Goal: Communication & Community: Answer question/provide support

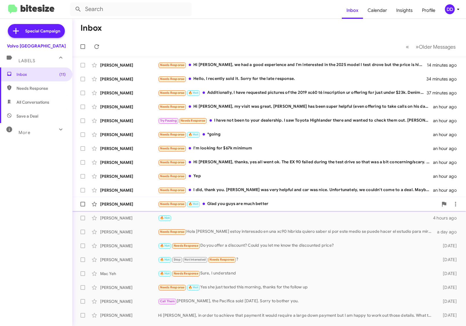
click at [226, 206] on div "Needs Response 🔥 Hot Glad you guys are much better" at bounding box center [298, 204] width 280 height 7
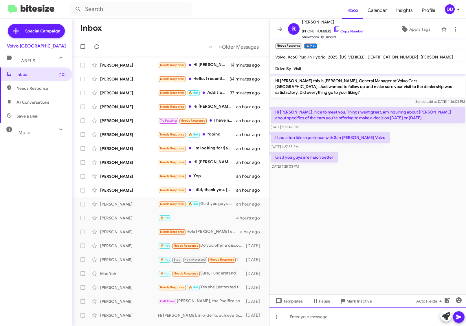
click at [345, 314] on div at bounding box center [368, 317] width 197 height 19
click at [294, 317] on div "SOrry to hear about you" at bounding box center [368, 317] width 197 height 19
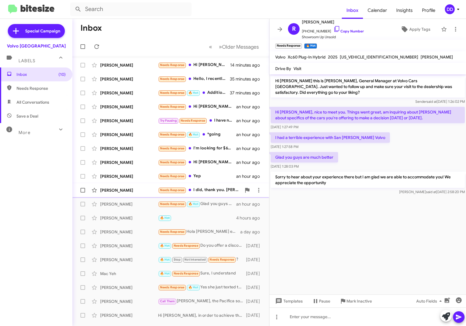
click at [205, 188] on div "Needs Response I did, thank you. [PERSON_NAME] was very helpful and car was nic…" at bounding box center [199, 190] width 83 height 7
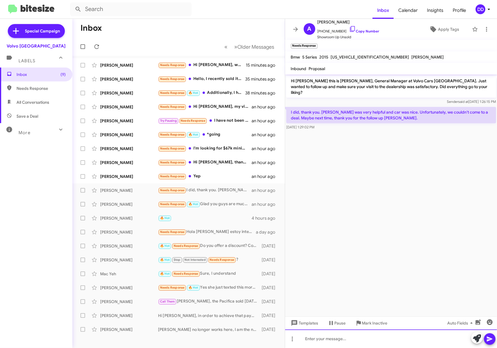
click at [343, 326] on div at bounding box center [391, 338] width 212 height 19
click at [365, 28] on span "[PHONE_NUMBER] Copy Number" at bounding box center [349, 29] width 62 height 9
click at [357, 31] on link "Copy Number" at bounding box center [364, 31] width 30 height 4
click at [204, 176] on div "Needs Response Yep" at bounding box center [207, 176] width 99 height 7
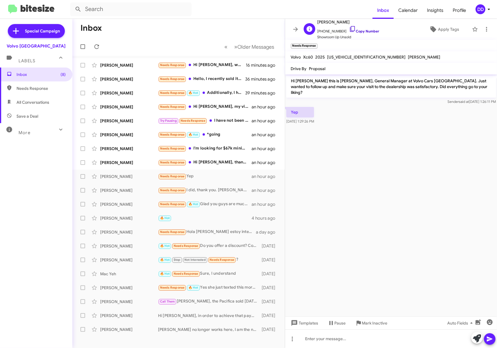
click at [358, 31] on link "Copy Number" at bounding box center [364, 31] width 30 height 4
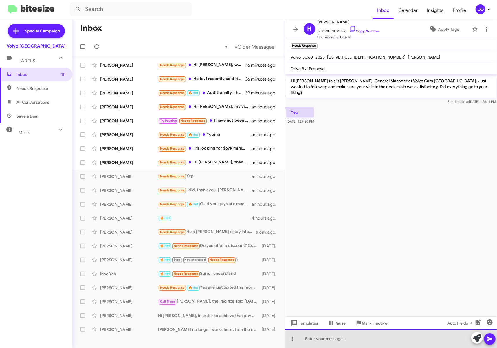
click at [379, 326] on div at bounding box center [391, 338] width 212 height 19
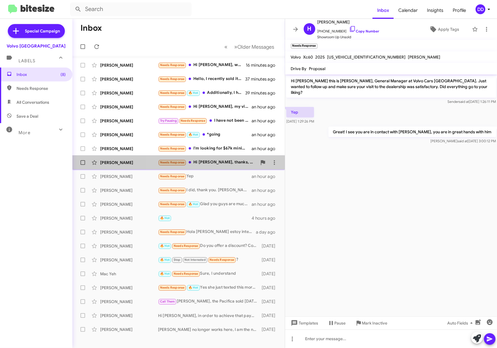
click at [205, 162] on div "Needs Response Hi [PERSON_NAME], thanks, yes all went ok. The EX 90 failed duri…" at bounding box center [207, 162] width 99 height 7
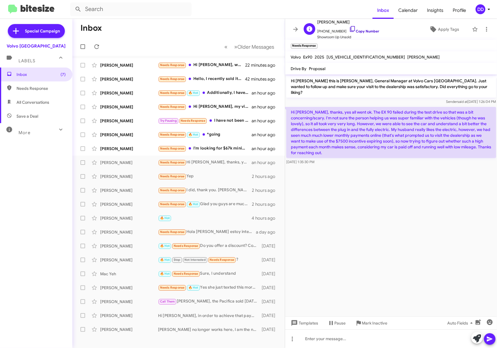
click at [370, 33] on link "Copy Number" at bounding box center [364, 31] width 30 height 4
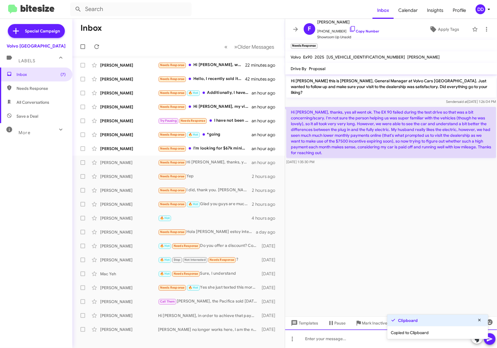
click at [326, 326] on div at bounding box center [391, 338] width 212 height 19
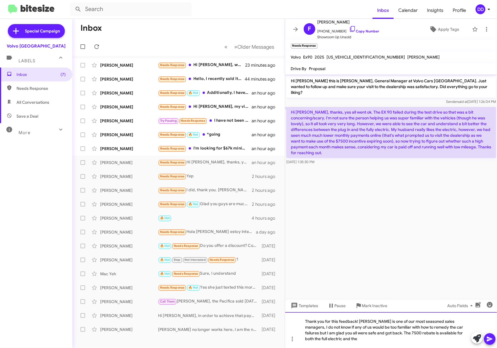
click at [326, 326] on div "Thank you for this feedback! [PERSON_NAME] is one of our most seasoned sales ma…" at bounding box center [391, 330] width 212 height 36
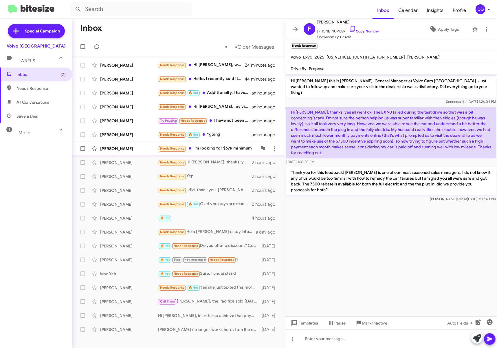
click at [201, 151] on div "Needs Response I'm looking for $67k minimum" at bounding box center [207, 148] width 99 height 7
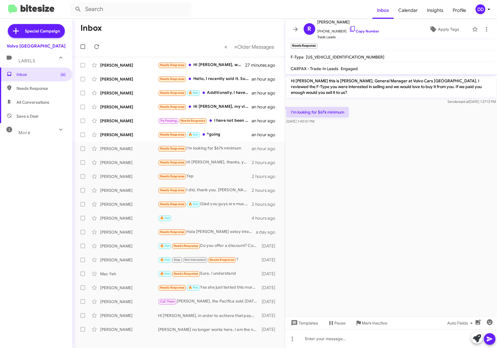
click at [350, 230] on cdk-virtual-scroll-viewport "Hi [PERSON_NAME] this is [PERSON_NAME], General Manager at Volvo Cars [GEOGRAPH…" at bounding box center [391, 195] width 212 height 242
click at [363, 326] on div at bounding box center [391, 338] width 212 height 19
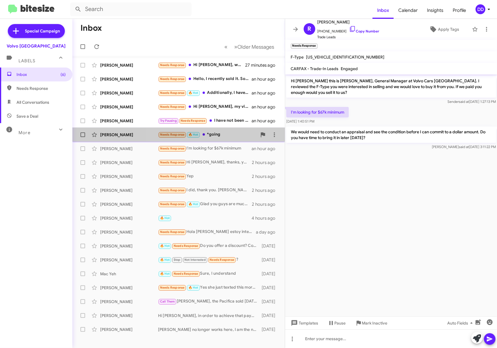
click at [220, 135] on div "Needs Response 🔥 Hot *going" at bounding box center [207, 134] width 99 height 7
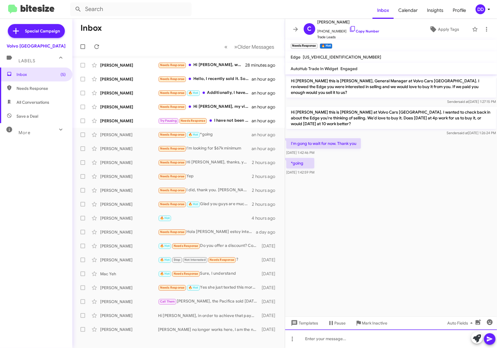
click at [401, 326] on div at bounding box center [391, 338] width 212 height 19
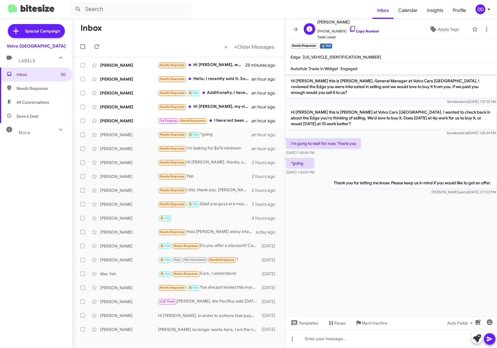
click at [367, 33] on link "Copy Number" at bounding box center [364, 31] width 30 height 4
click at [218, 120] on div "Try Pausing Needs Response I have not been to your dealership. I saw Toyota Hig…" at bounding box center [207, 120] width 99 height 7
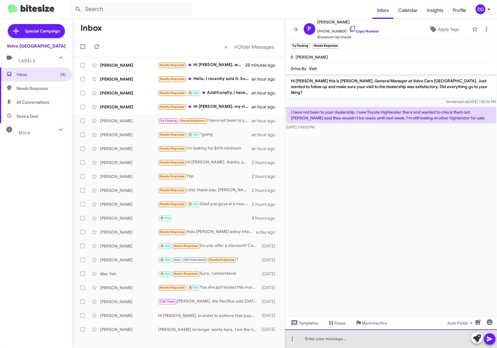
click at [366, 326] on div at bounding box center [391, 338] width 212 height 19
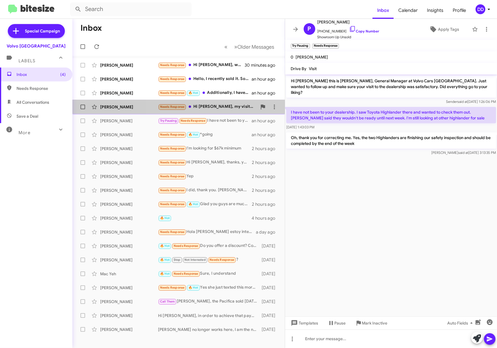
click at [211, 104] on div "Needs Response Hi [PERSON_NAME], my visit was great, [PERSON_NAME] has been sup…" at bounding box center [207, 106] width 99 height 7
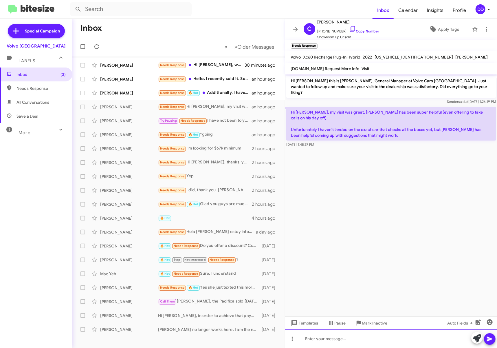
click at [373, 326] on div at bounding box center [391, 338] width 212 height 19
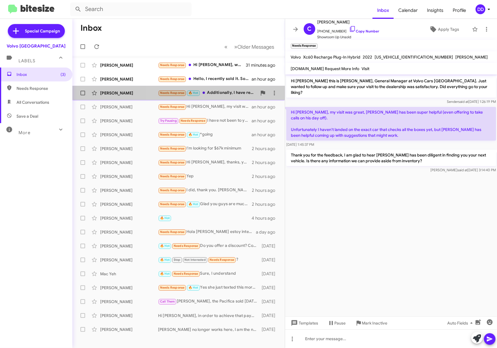
click at [223, 96] on div "Needs Response 🔥 Hot Additionally, I have requested pictures of the 2019 xc60 t…" at bounding box center [207, 92] width 99 height 7
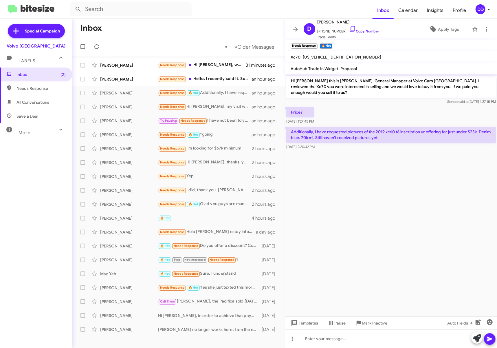
click at [361, 249] on cdk-virtual-scroll-viewport "Hi [PERSON_NAME] this is [PERSON_NAME], General Manager at Volvo Cars [GEOGRAPH…" at bounding box center [391, 195] width 212 height 242
click at [392, 326] on div at bounding box center [391, 338] width 212 height 19
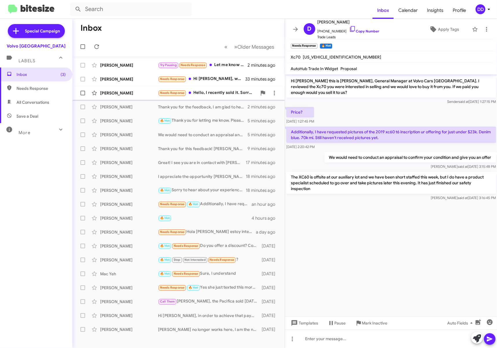
click at [214, 93] on div "Needs Response Hello, I recently sold it. Sorry for the late response." at bounding box center [207, 92] width 99 height 7
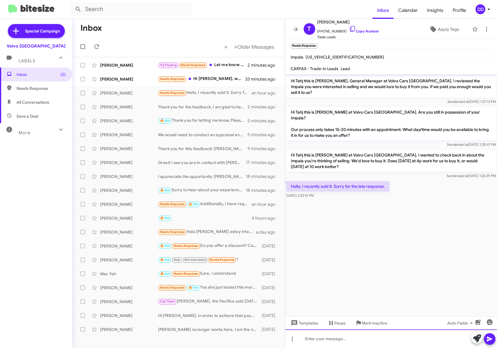
click at [374, 326] on div at bounding box center [391, 338] width 212 height 19
click at [365, 31] on link "Copy Number" at bounding box center [364, 31] width 30 height 4
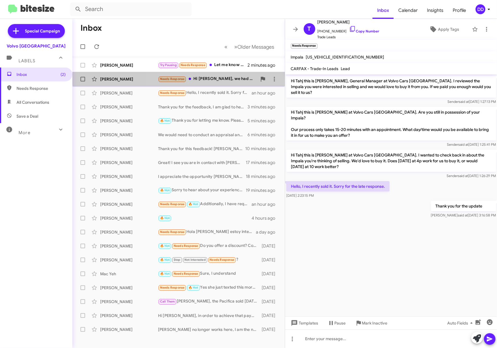
click at [200, 76] on div "Needs Response Hi [PERSON_NAME], we had a good experience and I'm interested in…" at bounding box center [207, 79] width 99 height 7
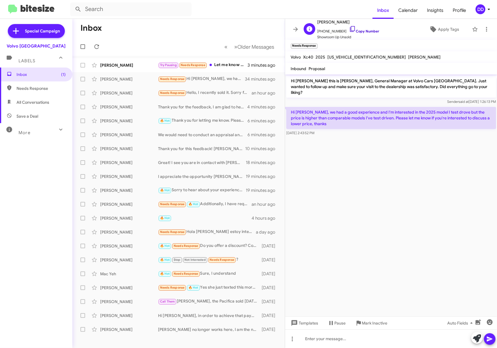
click at [360, 32] on link "Copy Number" at bounding box center [364, 31] width 30 height 4
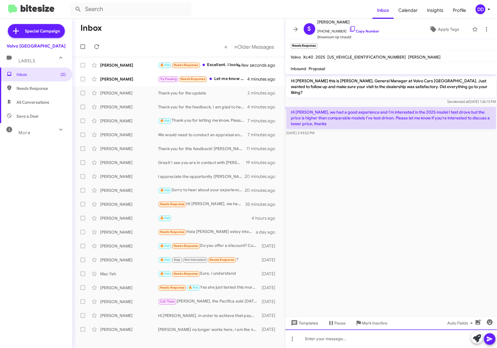
click at [385, 326] on div at bounding box center [391, 338] width 212 height 19
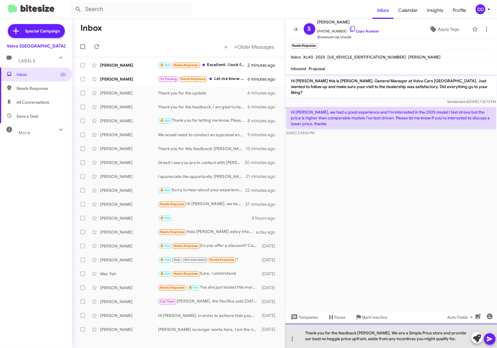
click at [455, 326] on div "Thank you for the feedback [PERSON_NAME]. We are a Simple Price store and provi…" at bounding box center [391, 335] width 212 height 24
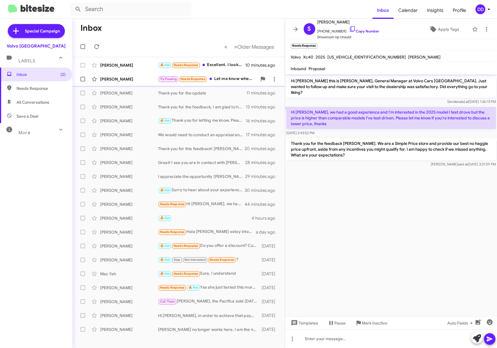
click at [222, 81] on div "Try Pausing Needs Response Let me know when they are available and if I haven't…" at bounding box center [207, 79] width 99 height 7
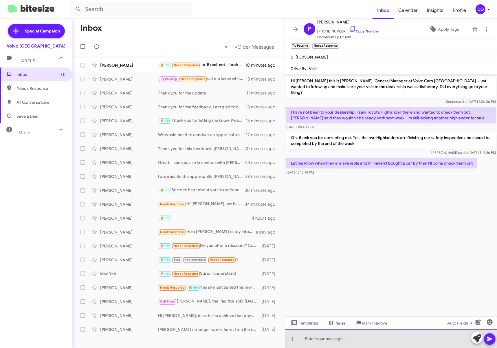
click at [352, 326] on div at bounding box center [391, 338] width 212 height 19
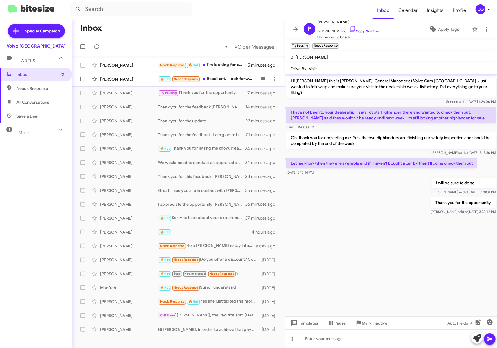
click at [218, 81] on div "🔥 Hot Needs Response Excellent. I look forward to seeing what the car looks lik…" at bounding box center [207, 79] width 99 height 7
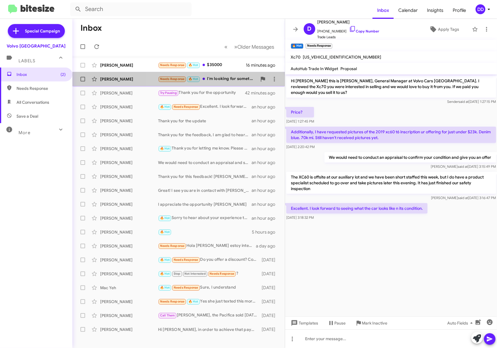
click at [215, 80] on div "Needs Response 🔥 Hot I'm looking for something roughly in the ballpark of $1500…" at bounding box center [207, 79] width 99 height 7
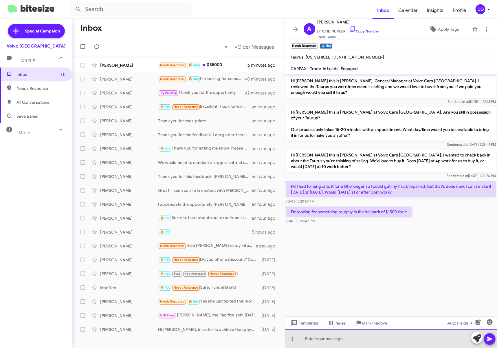
click at [365, 326] on div at bounding box center [391, 338] width 212 height 19
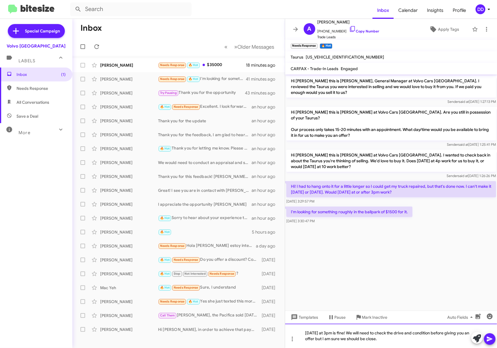
click at [398, 326] on div "[DATE] at 3pm is fine! We will need to check the drive and condition before giv…" at bounding box center [391, 335] width 212 height 24
click at [466, 326] on icon at bounding box center [490, 338] width 6 height 5
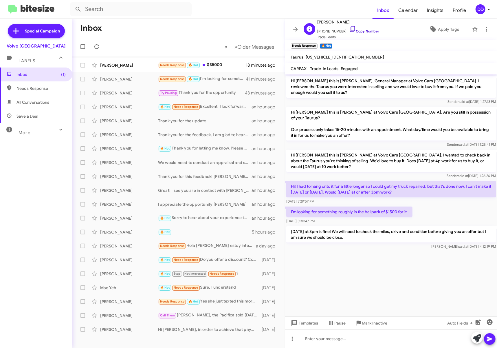
click at [359, 32] on link "Copy Number" at bounding box center [364, 31] width 30 height 4
click at [214, 65] on div "Needs Response 🔥 Hot $35000" at bounding box center [207, 65] width 99 height 7
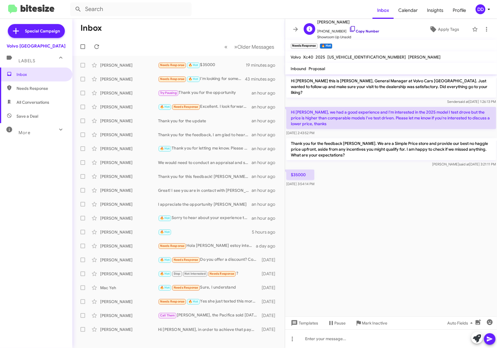
click at [364, 32] on link "Copy Number" at bounding box center [364, 31] width 30 height 4
click at [356, 266] on cdk-virtual-scroll-viewport "Hi [PERSON_NAME] this is [PERSON_NAME], General Manager at Volvo Cars [GEOGRAPH…" at bounding box center [391, 195] width 212 height 242
click at [369, 326] on div at bounding box center [391, 338] width 212 height 19
click at [368, 326] on div "Our vehicle is a CPO" at bounding box center [391, 338] width 212 height 19
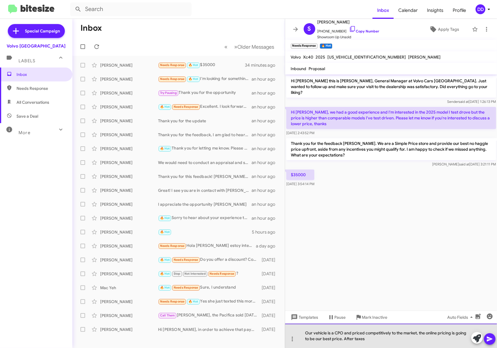
click at [375, 326] on div "Our vehicle is a CPO and priced competitively to the market, the online pricing…" at bounding box center [391, 335] width 212 height 24
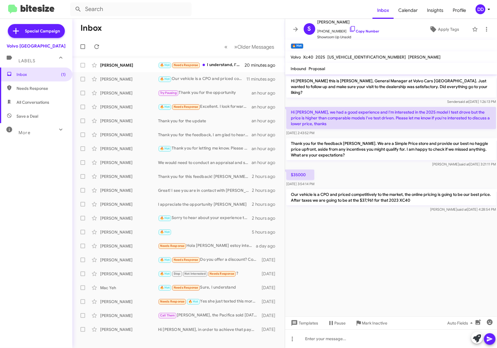
click at [296, 27] on icon at bounding box center [295, 29] width 7 height 7
